Goal: Information Seeking & Learning: Find contact information

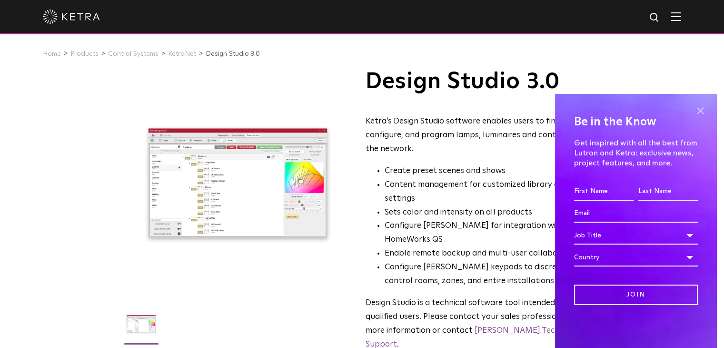
click at [699, 109] on span at bounding box center [700, 110] width 14 height 14
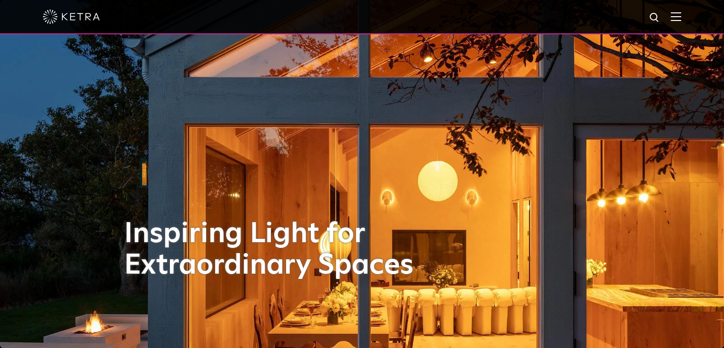
click at [678, 20] on div at bounding box center [362, 16] width 639 height 33
click at [681, 19] on img at bounding box center [676, 16] width 10 height 9
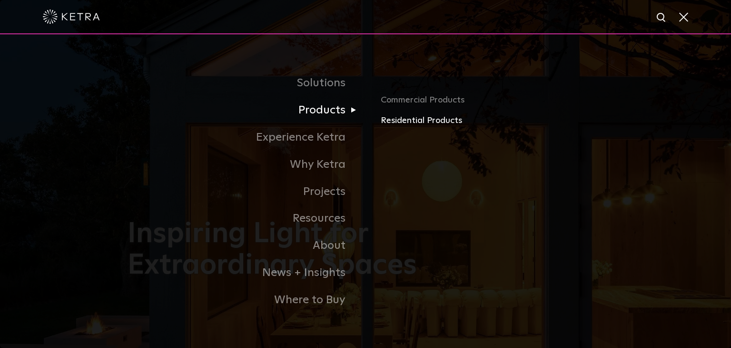
click at [399, 117] on link "Residential Products" at bounding box center [492, 121] width 223 height 14
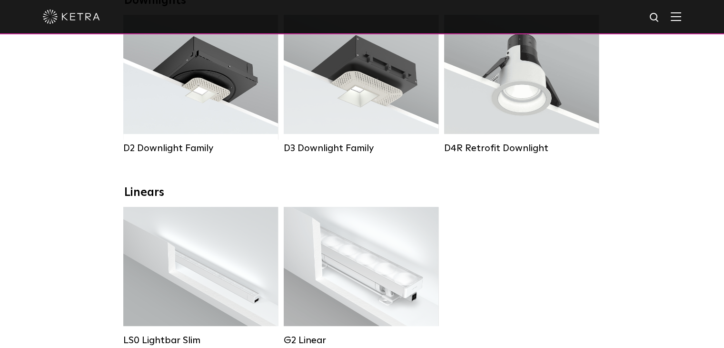
scroll to position [196, 0]
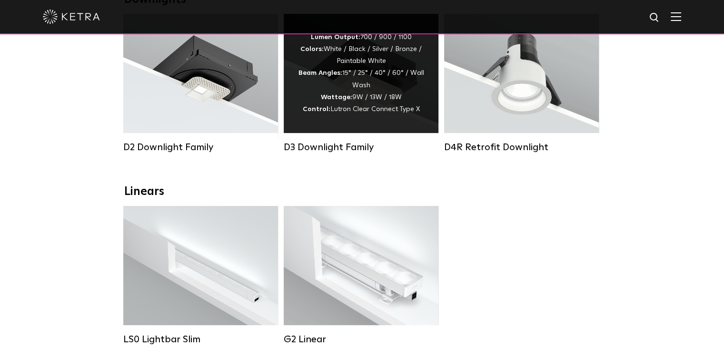
click at [354, 62] on div "Lumen Output: 700 / 900 / 1100 Colors: White / Black / Silver / Bronze / Painta…" at bounding box center [361, 73] width 126 height 84
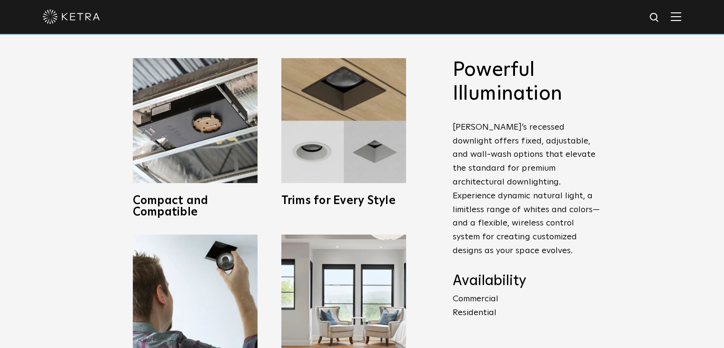
scroll to position [377, 0]
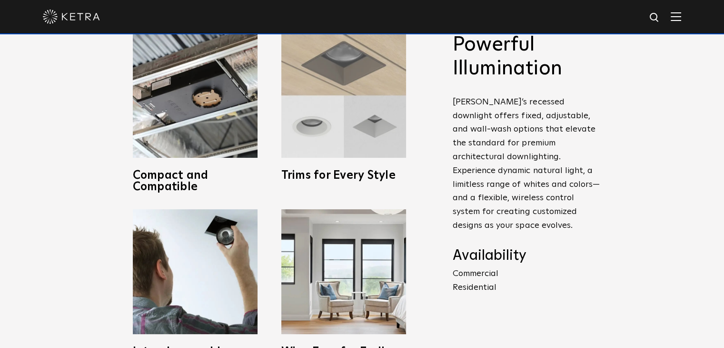
click at [350, 98] on img at bounding box center [343, 95] width 125 height 125
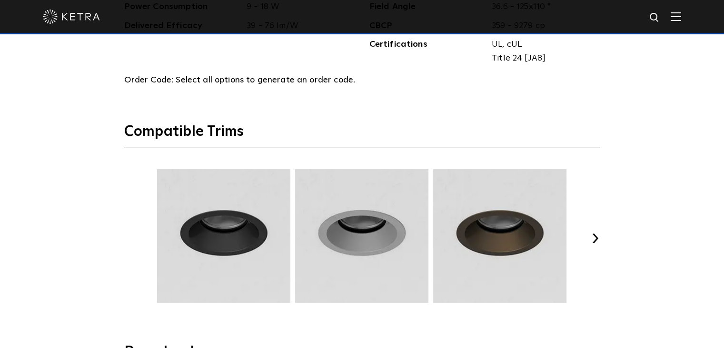
scroll to position [1153, 0]
click at [600, 234] on button "Next" at bounding box center [596, 239] width 10 height 10
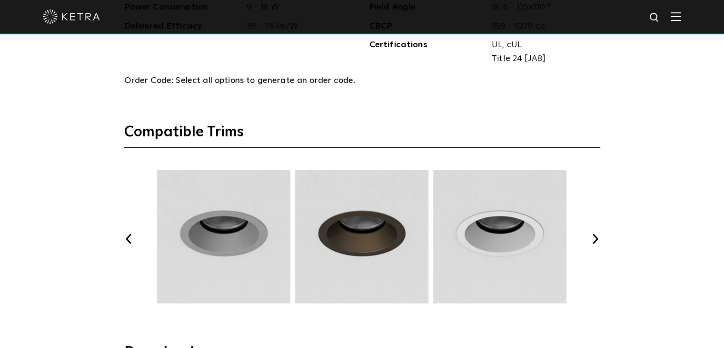
click at [600, 234] on button "Next" at bounding box center [596, 239] width 10 height 10
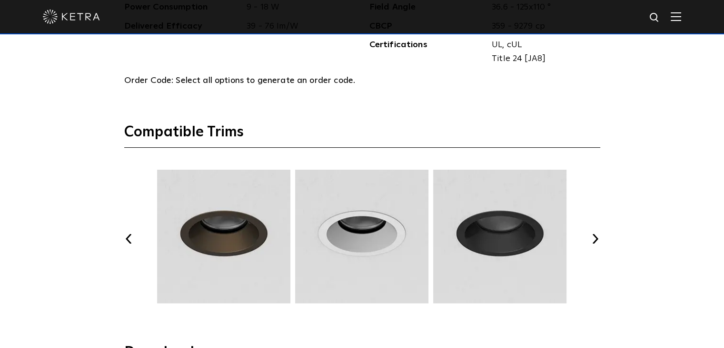
click at [600, 234] on button "Next" at bounding box center [596, 239] width 10 height 10
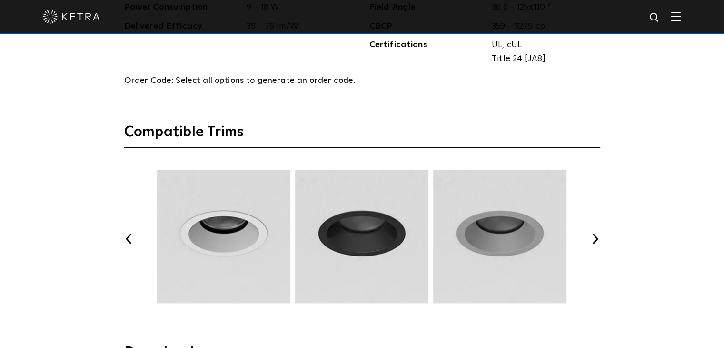
click at [600, 234] on button "Next" at bounding box center [596, 239] width 10 height 10
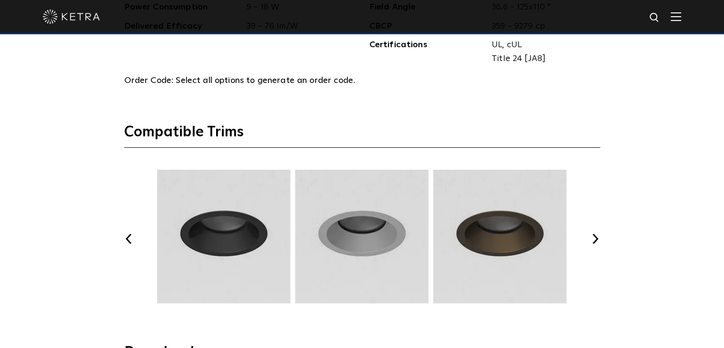
click at [600, 234] on button "Next" at bounding box center [596, 239] width 10 height 10
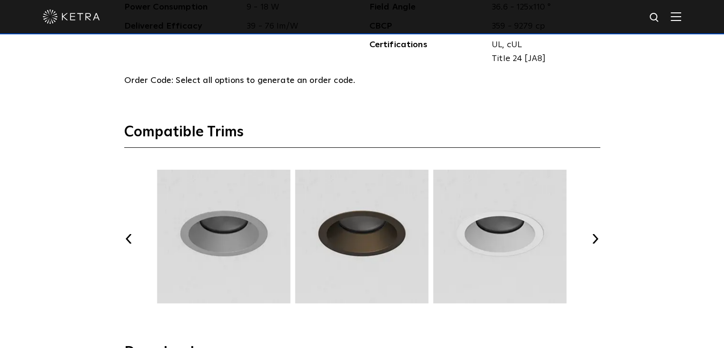
click at [600, 234] on button "Next" at bounding box center [596, 239] width 10 height 10
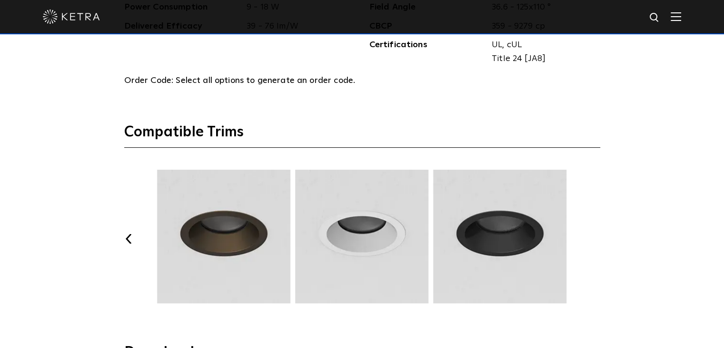
click at [600, 234] on button "Next" at bounding box center [596, 239] width 10 height 10
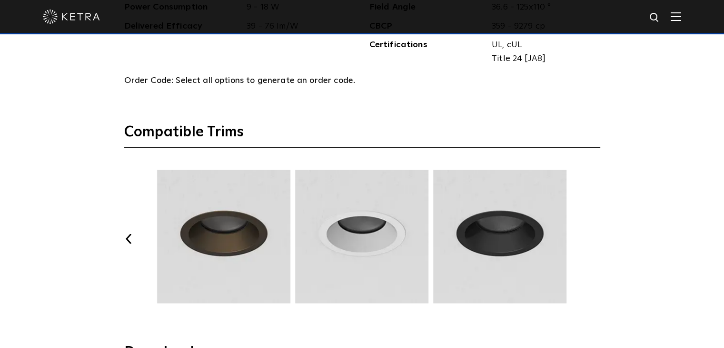
click at [600, 234] on button "Next" at bounding box center [596, 239] width 10 height 10
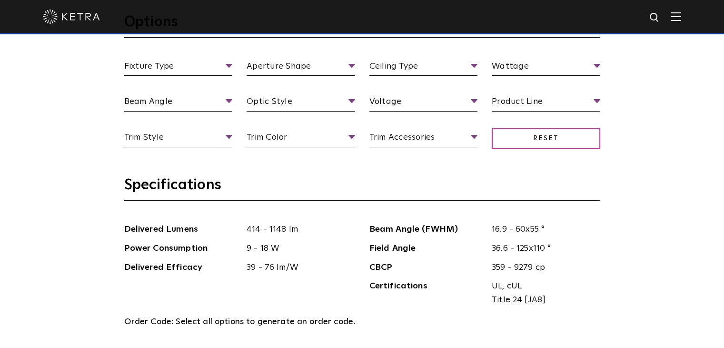
click at [410, 153] on div "Fixture Type Fixture Type Adjustable Fixed Wall Wash Aperture Shape Aperture Sh…" at bounding box center [362, 113] width 490 height 107
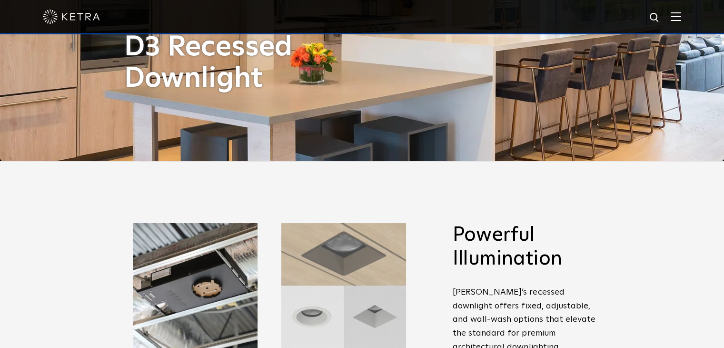
scroll to position [356, 0]
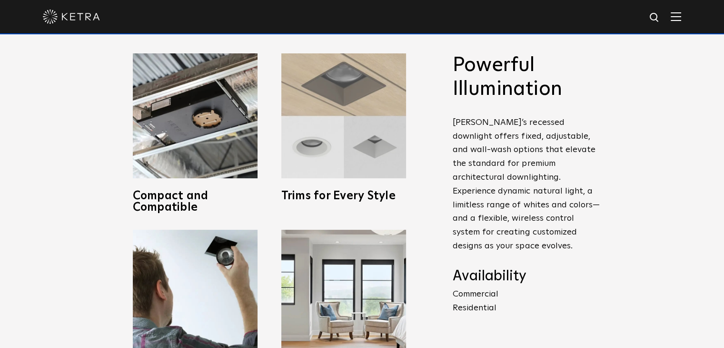
click at [337, 95] on img at bounding box center [343, 115] width 125 height 125
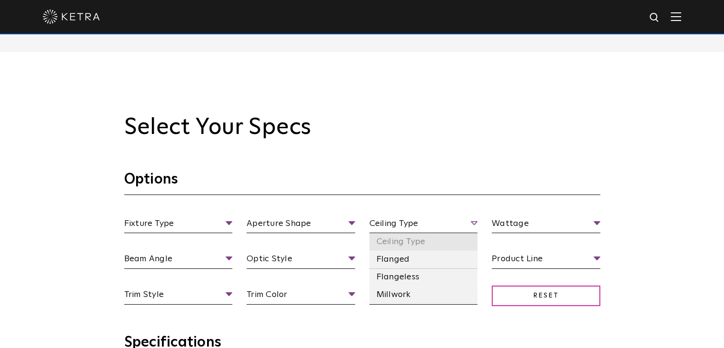
scroll to position [857, 0]
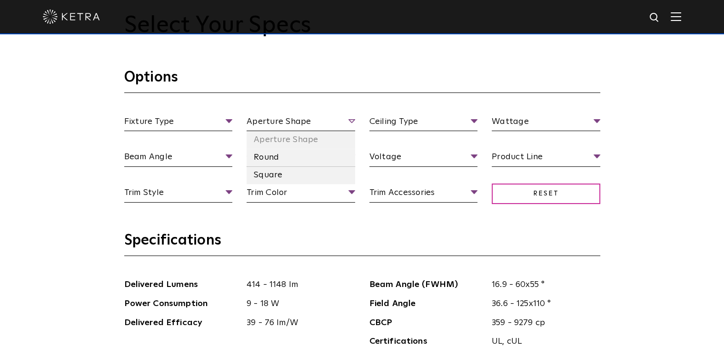
click at [314, 126] on span "Aperture Shape" at bounding box center [301, 123] width 109 height 17
click at [284, 171] on li "Square" at bounding box center [301, 175] width 109 height 18
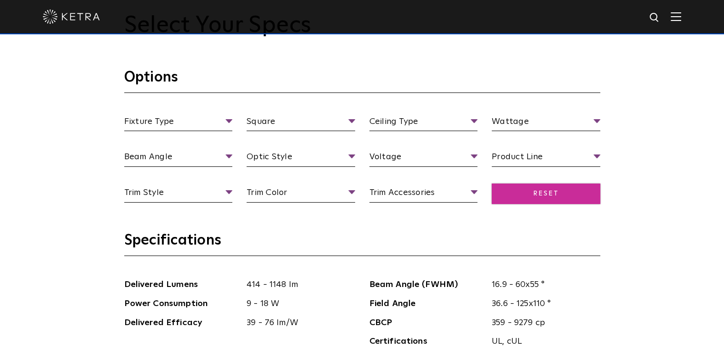
click at [544, 197] on span "Reset" at bounding box center [546, 193] width 109 height 20
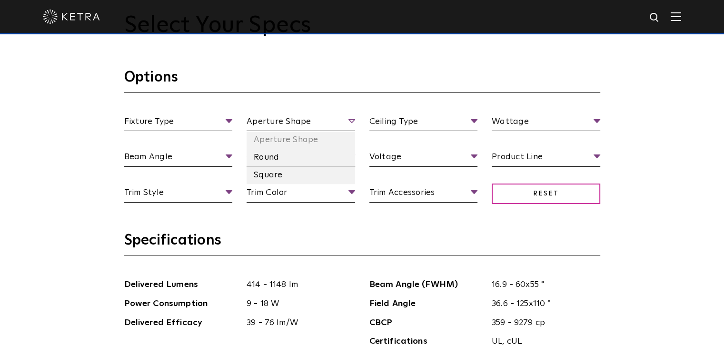
click at [293, 119] on span "Aperture Shape" at bounding box center [301, 123] width 109 height 17
click at [288, 166] on li "Square" at bounding box center [301, 175] width 109 height 18
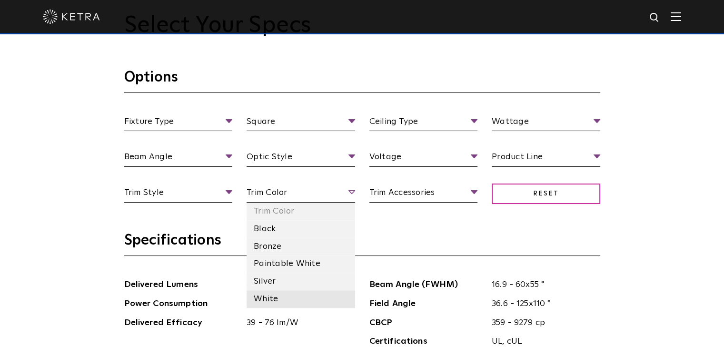
click at [282, 290] on li "White" at bounding box center [301, 299] width 109 height 18
click at [315, 200] on span "White" at bounding box center [301, 194] width 109 height 17
click at [272, 228] on li "Black" at bounding box center [301, 229] width 109 height 18
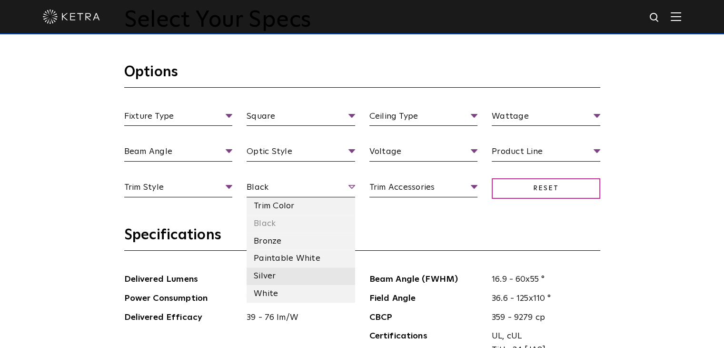
scroll to position [866, 0]
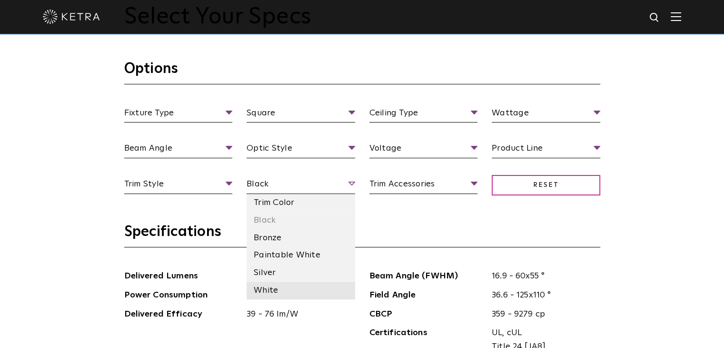
click at [280, 286] on li "White" at bounding box center [301, 290] width 109 height 18
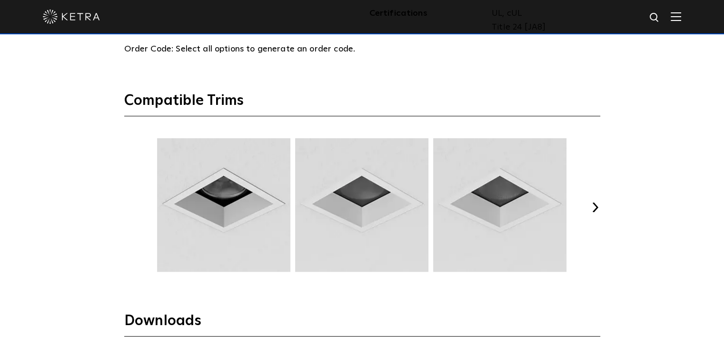
scroll to position [1185, 0]
click at [596, 214] on div "Previous Next" at bounding box center [362, 207] width 476 height 138
click at [596, 208] on button "Next" at bounding box center [596, 207] width 10 height 10
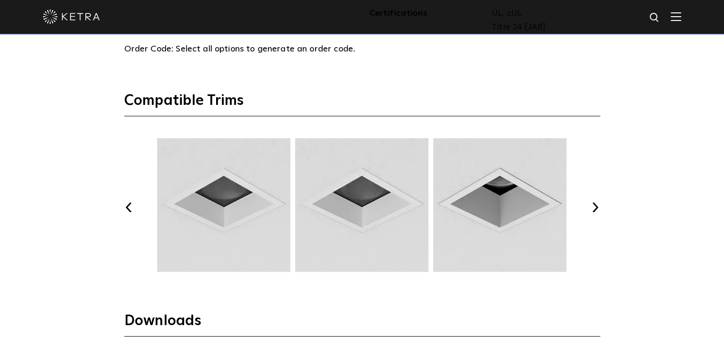
click at [596, 208] on button "Next" at bounding box center [596, 207] width 10 height 10
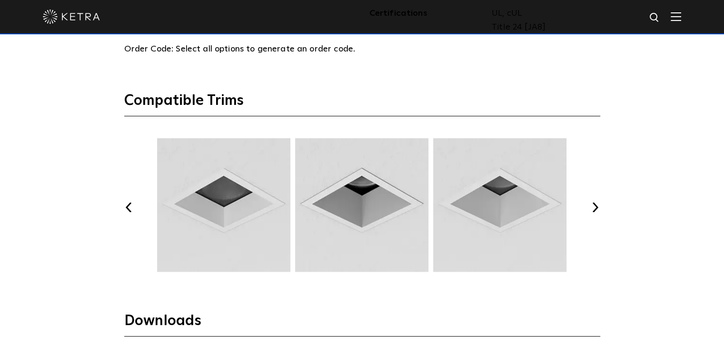
click at [596, 208] on button "Next" at bounding box center [596, 207] width 10 height 10
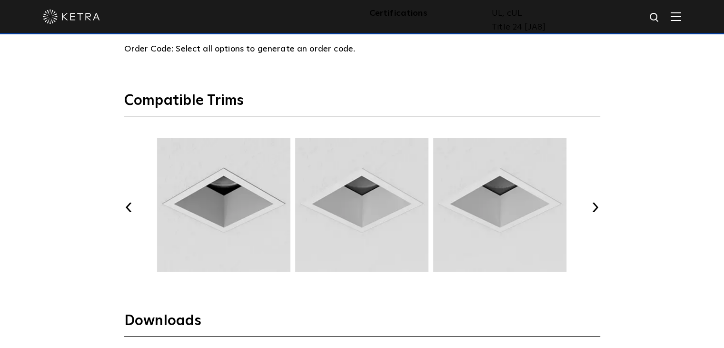
click at [596, 208] on button "Next" at bounding box center [596, 207] width 10 height 10
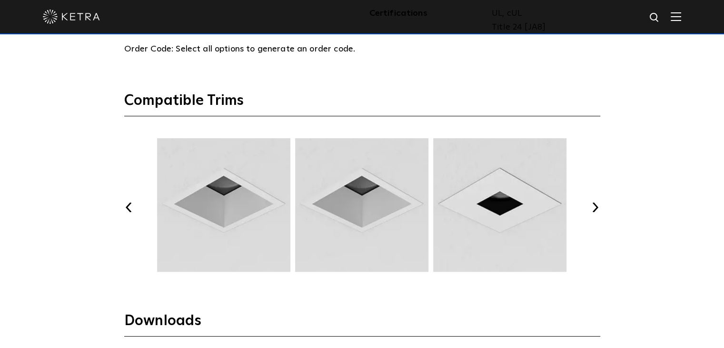
click at [596, 208] on button "Next" at bounding box center [596, 207] width 10 height 10
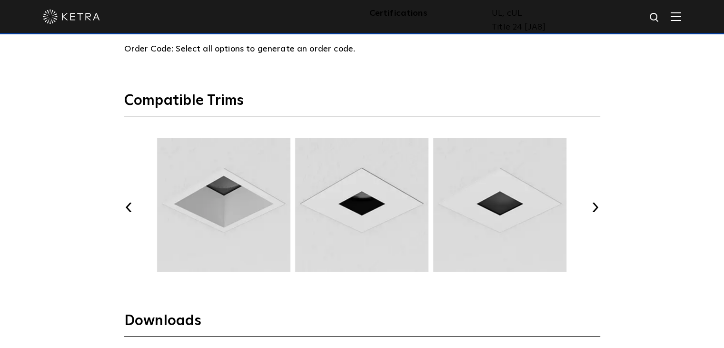
click at [596, 208] on button "Next" at bounding box center [596, 207] width 10 height 10
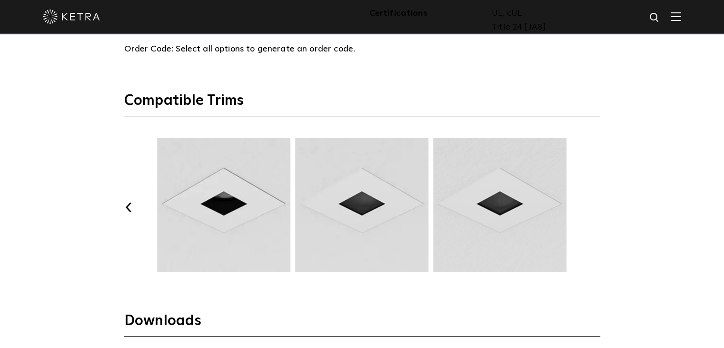
click at [596, 208] on button "Next" at bounding box center [596, 207] width 10 height 10
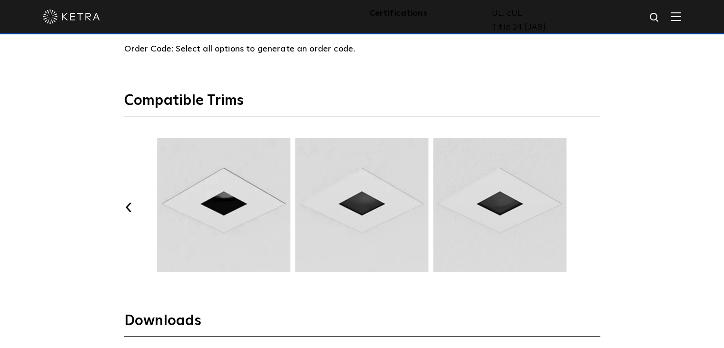
click at [596, 208] on button "Next" at bounding box center [596, 207] width 10 height 10
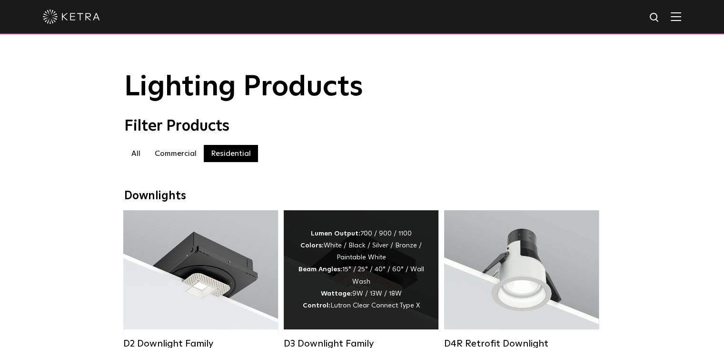
click at [342, 280] on div "Lumen Output: 700 / 900 / 1100 Colors: White / Black / Silver / Bronze / Painta…" at bounding box center [361, 270] width 126 height 84
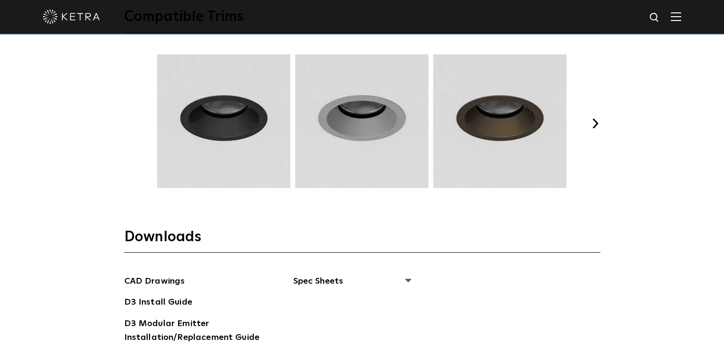
scroll to position [1270, 0]
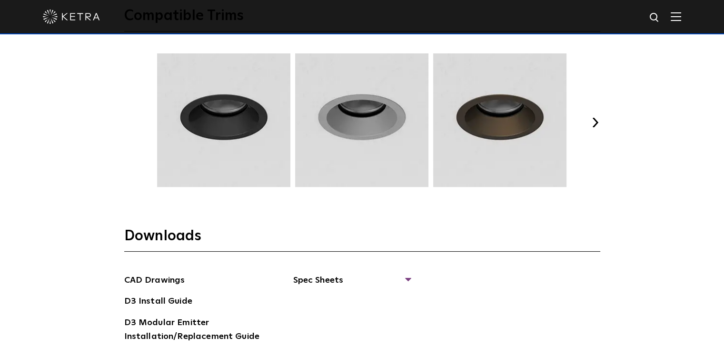
click at [599, 119] on button "Next" at bounding box center [596, 123] width 10 height 10
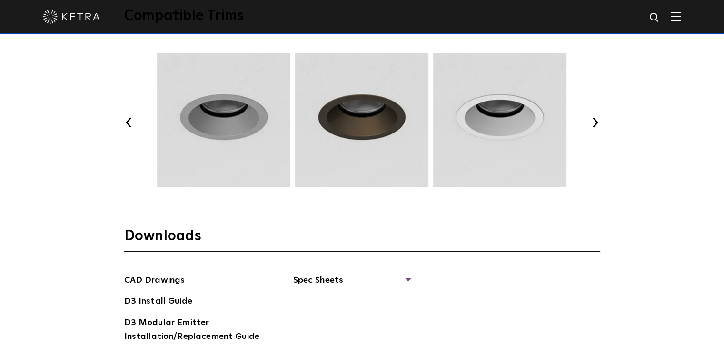
click at [599, 119] on button "Next" at bounding box center [596, 123] width 10 height 10
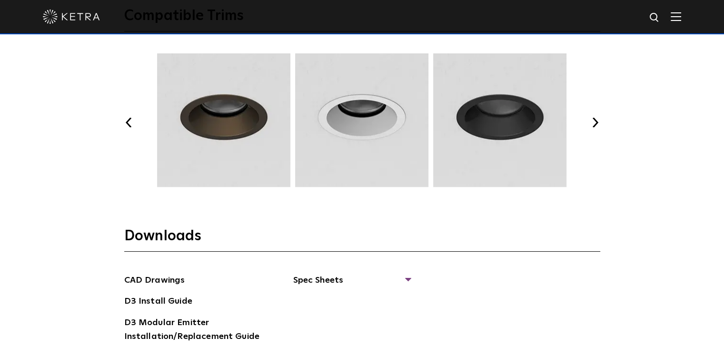
click at [599, 119] on button "Next" at bounding box center [596, 123] width 10 height 10
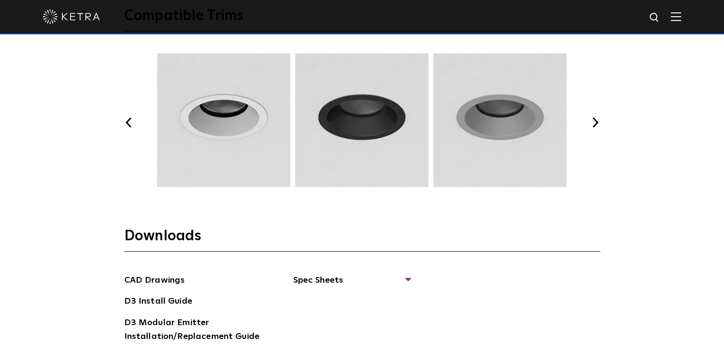
click at [599, 119] on button "Next" at bounding box center [596, 123] width 10 height 10
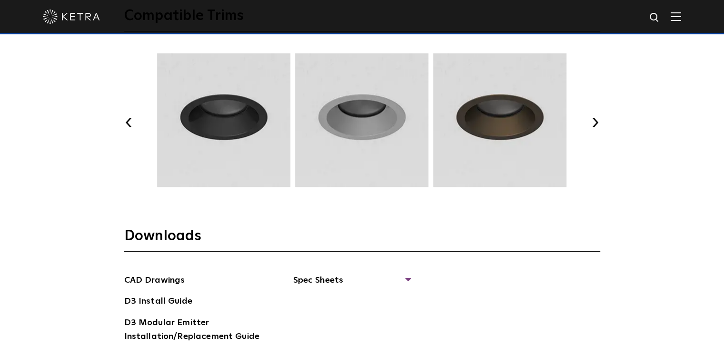
click at [599, 119] on button "Next" at bounding box center [596, 123] width 10 height 10
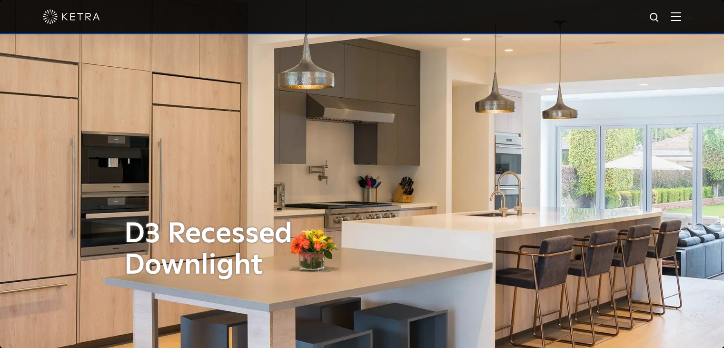
scroll to position [15, 0]
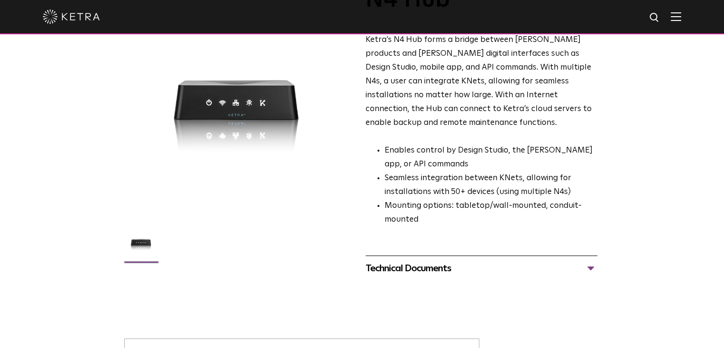
scroll to position [82, 0]
click at [518, 260] on div "Technical Documents" at bounding box center [482, 267] width 232 height 15
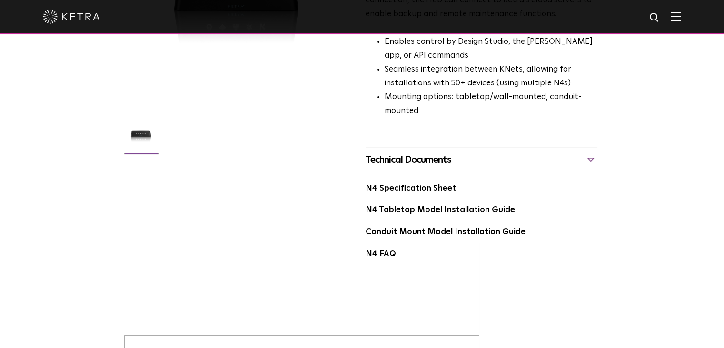
scroll to position [0, 0]
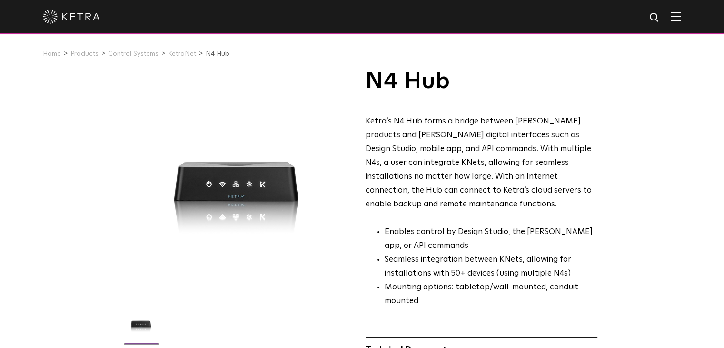
click at [681, 12] on img at bounding box center [676, 16] width 10 height 9
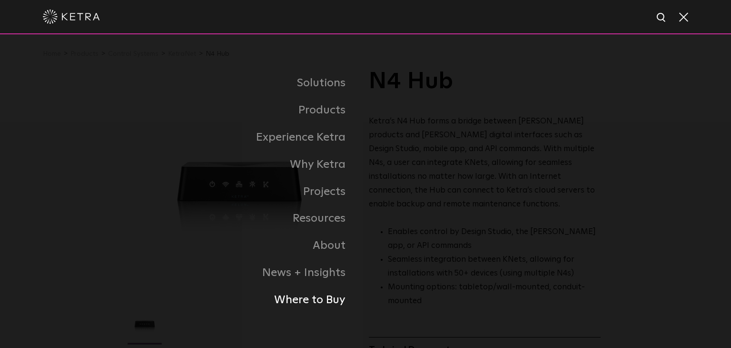
click at [321, 295] on link "Where to Buy" at bounding box center [247, 299] width 238 height 27
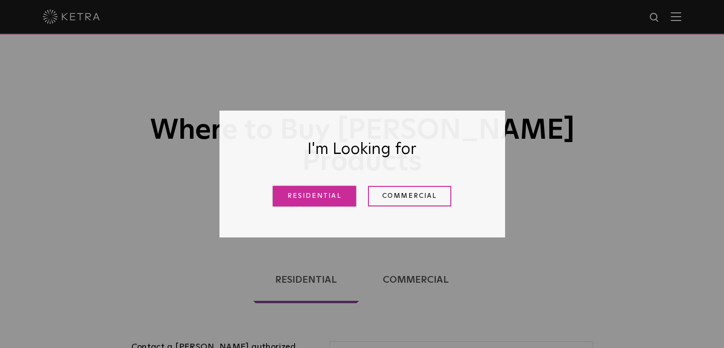
click at [309, 191] on link "Residential" at bounding box center [314, 196] width 83 height 20
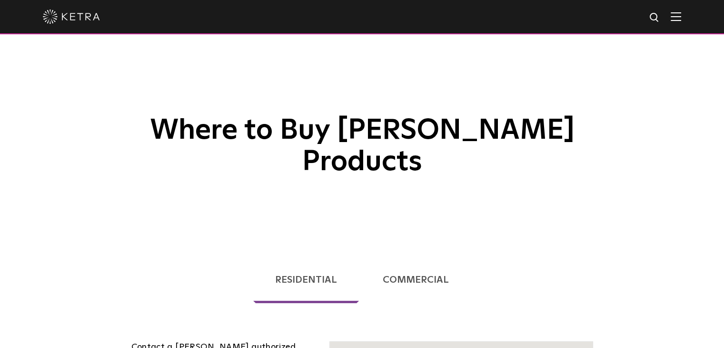
scroll to position [243, 0]
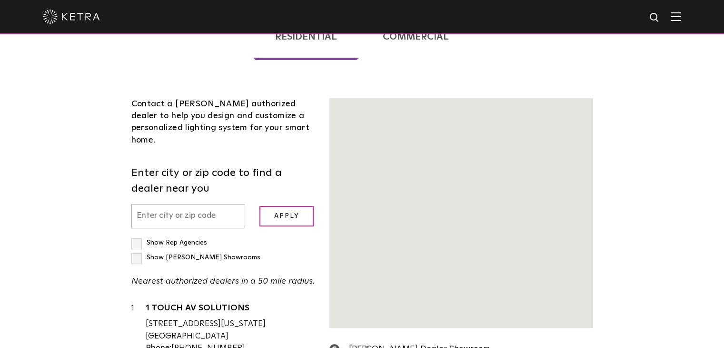
click at [164, 204] on input "text" at bounding box center [188, 216] width 114 height 24
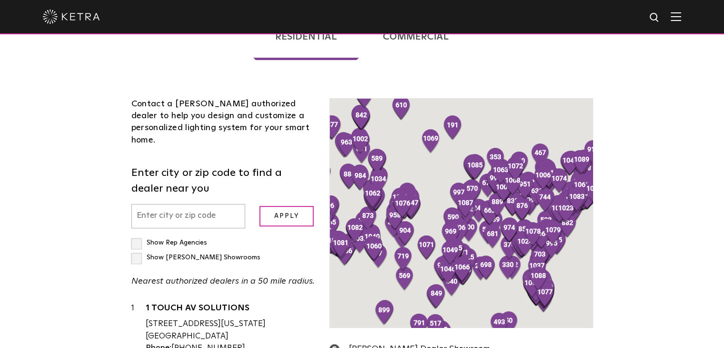
click at [175, 204] on input "text" at bounding box center [188, 216] width 114 height 24
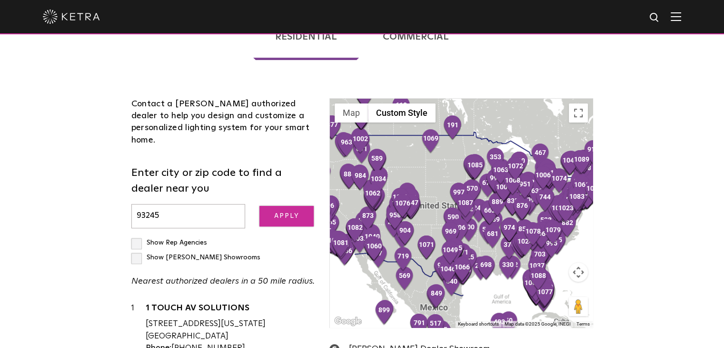
type input "93245"
click at [285, 206] on input "Apply" at bounding box center [287, 216] width 54 height 20
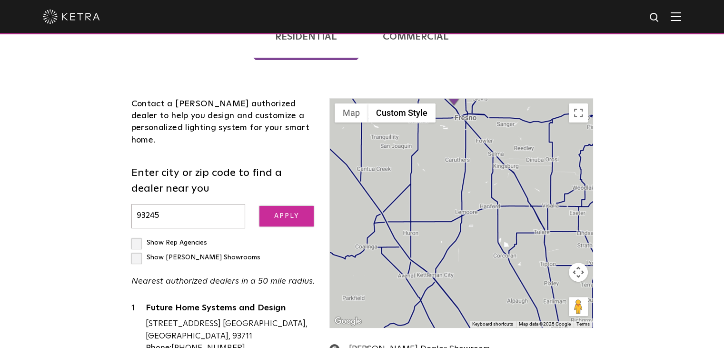
click at [281, 206] on input "Apply" at bounding box center [287, 216] width 54 height 20
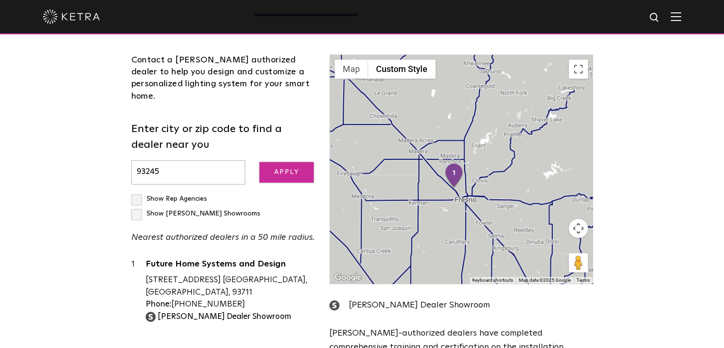
scroll to position [278, 0]
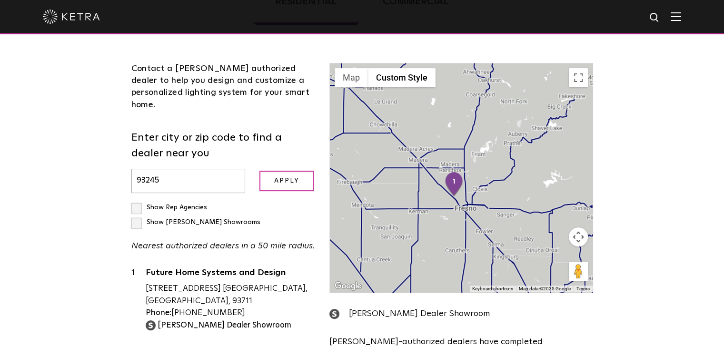
click at [539, 148] on div at bounding box center [461, 177] width 262 height 229
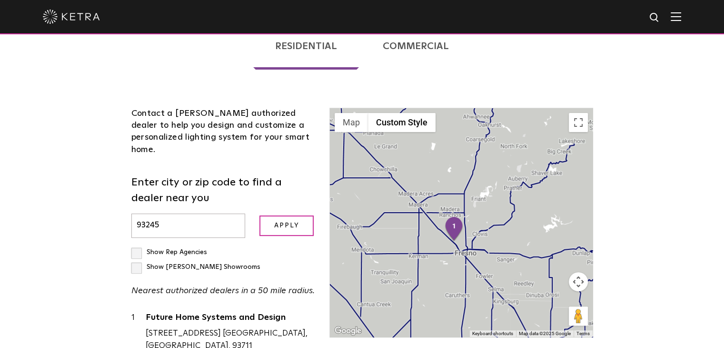
scroll to position [232, 0]
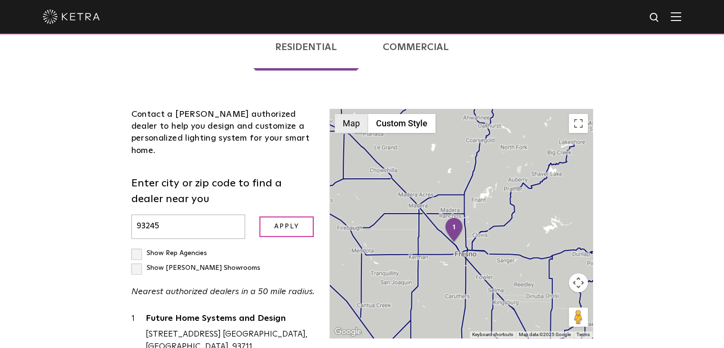
click at [358, 114] on button "Map" at bounding box center [351, 123] width 33 height 19
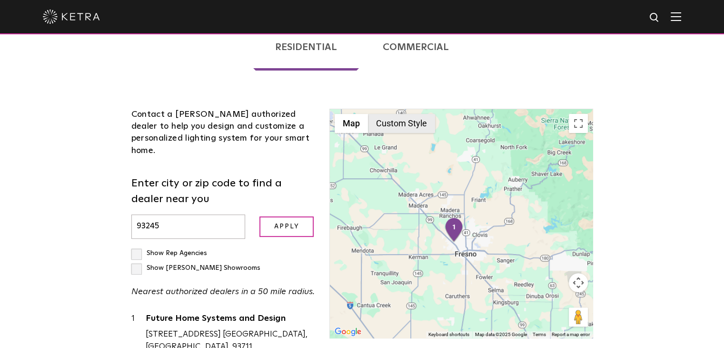
click at [389, 114] on button "Custom Style" at bounding box center [401, 123] width 67 height 19
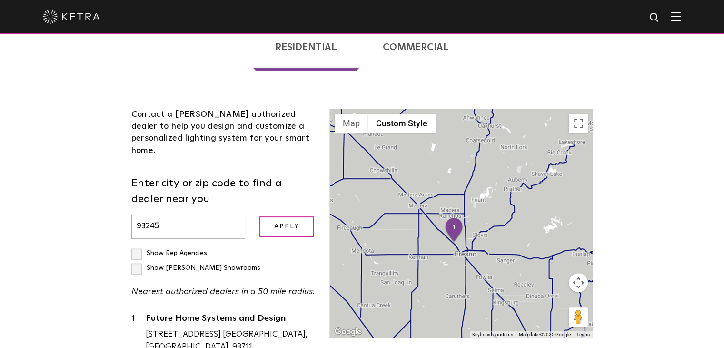
click at [150, 250] on label "Show Rep Agencies" at bounding box center [169, 253] width 76 height 7
click at [138, 246] on input "Show Rep Agencies" at bounding box center [134, 249] width 6 height 6
checkbox input "true"
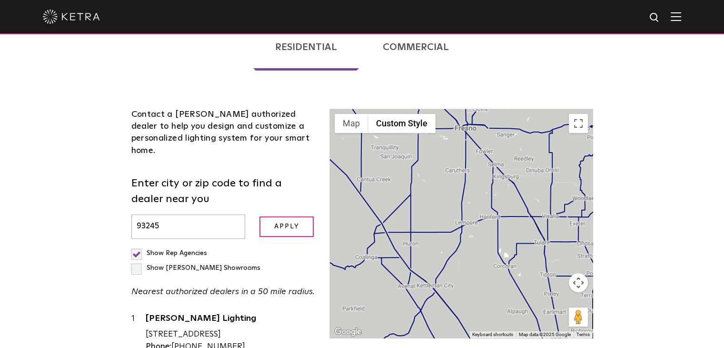
click at [225, 264] on label "Show [PERSON_NAME] Showrooms" at bounding box center [195, 267] width 129 height 7
click at [138, 246] on input "Show [PERSON_NAME] Showrooms" at bounding box center [134, 249] width 6 height 6
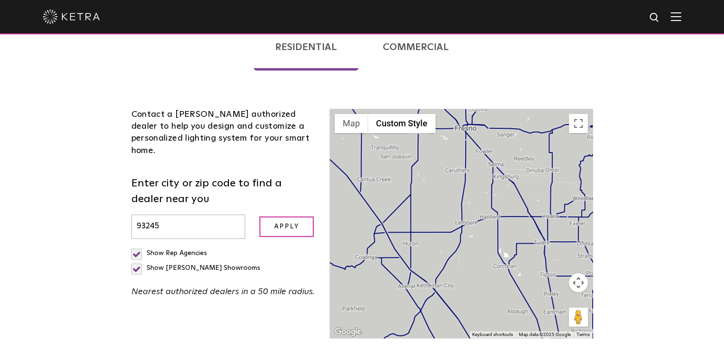
click at [225, 264] on label "Show [PERSON_NAME] Showrooms" at bounding box center [195, 267] width 129 height 7
click at [138, 246] on input "Show [PERSON_NAME] Showrooms" at bounding box center [134, 249] width 6 height 6
checkbox input "false"
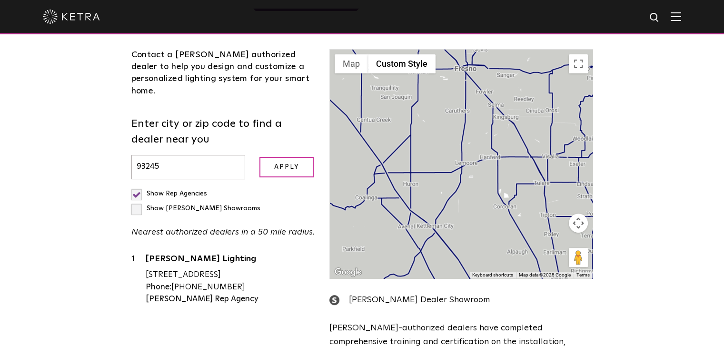
scroll to position [291, 0]
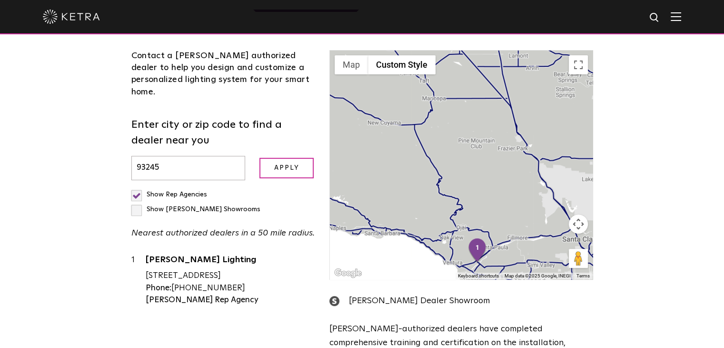
click at [139, 191] on label "Show Rep Agencies" at bounding box center [169, 194] width 76 height 7
click at [138, 187] on input "Show Rep Agencies" at bounding box center [134, 190] width 6 height 6
checkbox input "false"
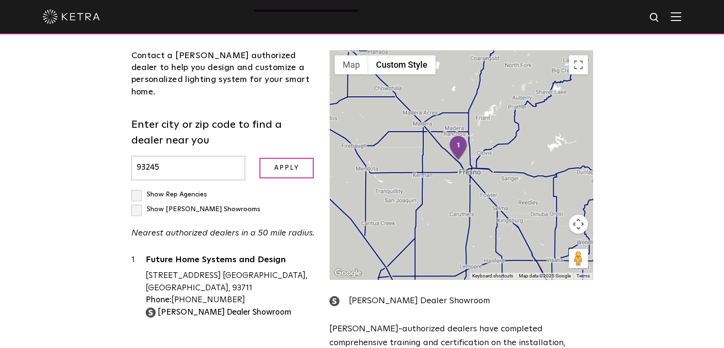
drag, startPoint x: 492, startPoint y: 152, endPoint x: 497, endPoint y: 254, distance: 101.5
click at [497, 254] on div "← Move left → Move right ↑ Move up ↓ Move down + Zoom in - Zoom out Home Jump l…" at bounding box center [461, 213] width 278 height 327
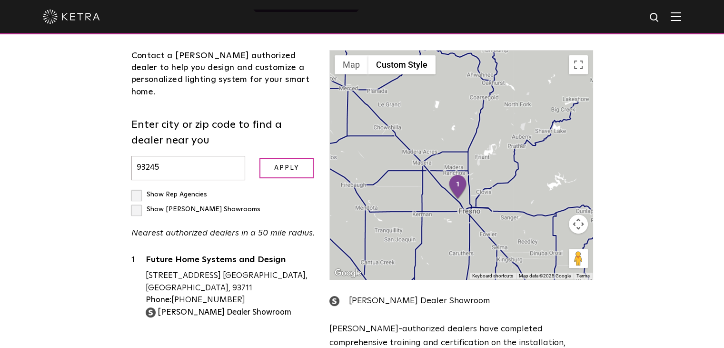
drag, startPoint x: 405, startPoint y: 138, endPoint x: 401, endPoint y: 189, distance: 50.6
click at [401, 189] on div at bounding box center [461, 164] width 262 height 229
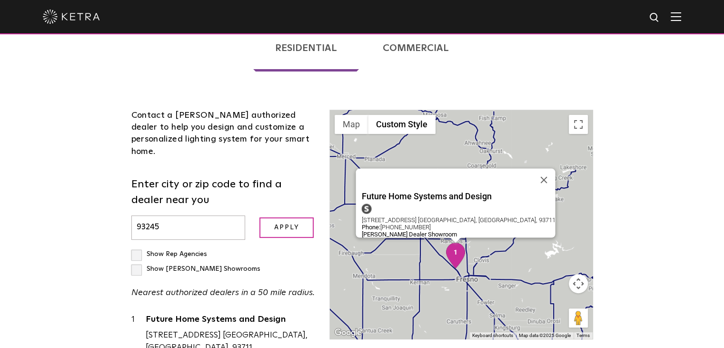
scroll to position [230, 0]
